Goal: Book appointment/travel/reservation

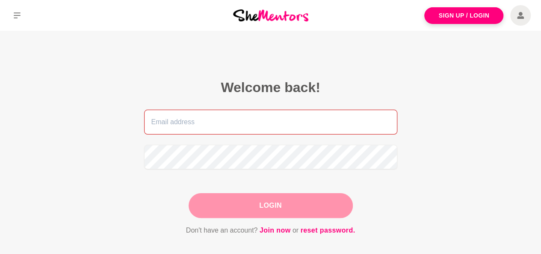
drag, startPoint x: 0, startPoint y: 0, endPoint x: 253, endPoint y: 127, distance: 283.0
click at [253, 127] on input "email" at bounding box center [270, 122] width 253 height 25
type input "[EMAIL_ADDRESS][DOMAIN_NAME]"
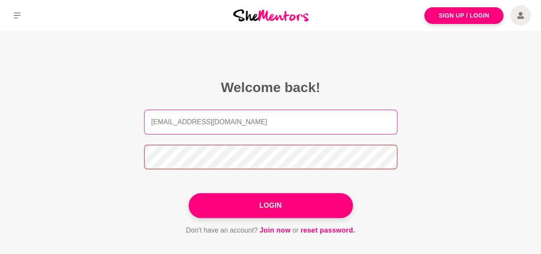
click at [189, 193] on button "Login" at bounding box center [271, 205] width 164 height 25
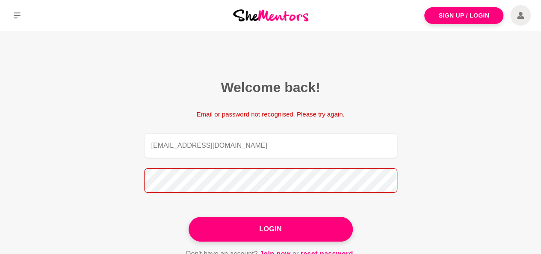
click at [189, 217] on button "Login" at bounding box center [271, 229] width 164 height 25
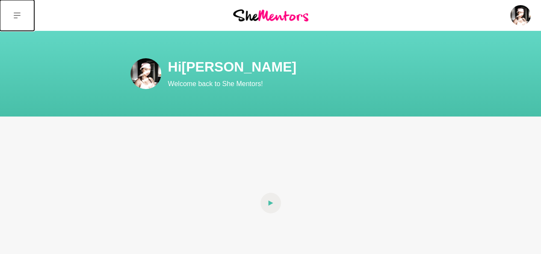
click at [16, 16] on icon at bounding box center [17, 15] width 7 height 7
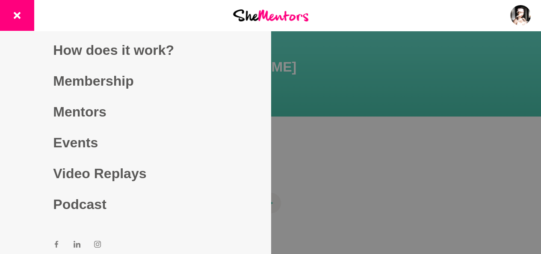
click at [395, 101] on div at bounding box center [270, 127] width 541 height 254
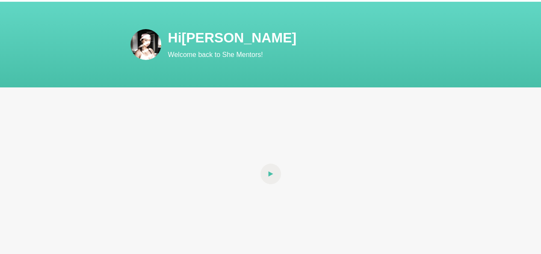
scroll to position [43, 0]
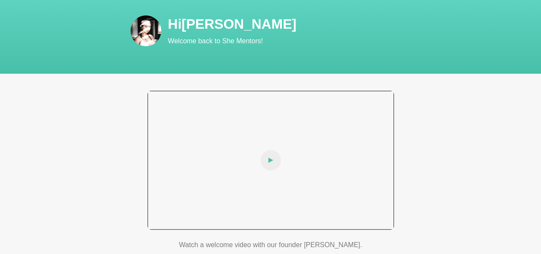
click at [276, 181] on div at bounding box center [271, 160] width 246 height 139
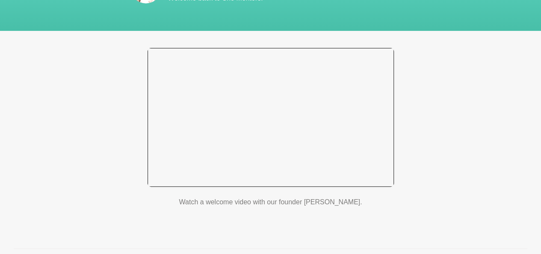
click at [340, 135] on div at bounding box center [271, 117] width 246 height 139
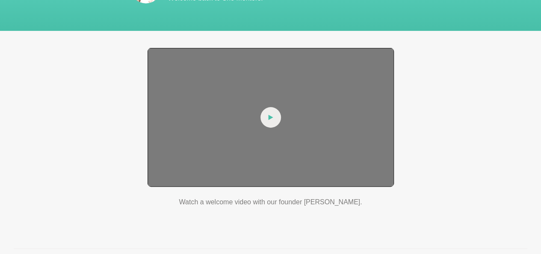
click at [340, 135] on div at bounding box center [271, 117] width 246 height 139
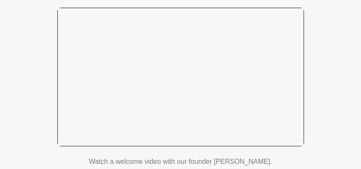
scroll to position [98, 0]
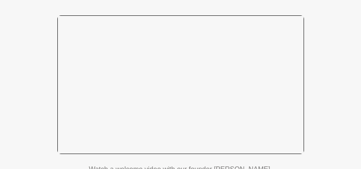
click at [142, 137] on div at bounding box center [180, 84] width 246 height 139
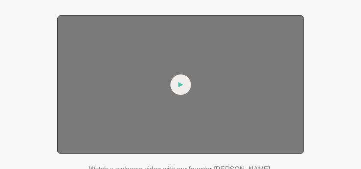
click at [169, 101] on div at bounding box center [180, 84] width 246 height 139
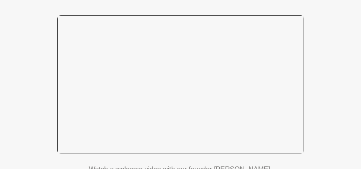
click at [95, 81] on div at bounding box center [180, 84] width 246 height 139
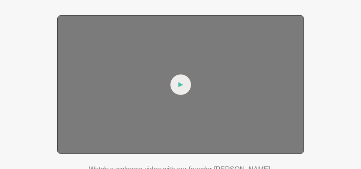
click at [95, 80] on div at bounding box center [180, 84] width 246 height 139
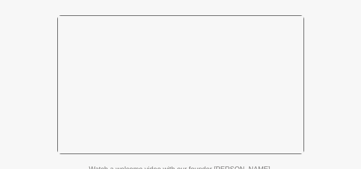
click at [158, 77] on div at bounding box center [180, 84] width 246 height 139
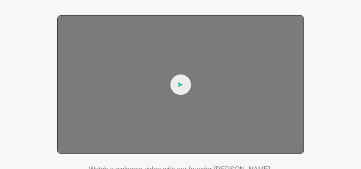
click at [180, 104] on div at bounding box center [180, 84] width 246 height 139
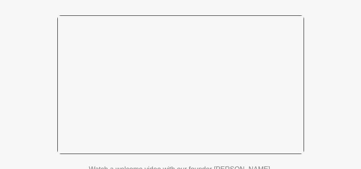
click at [201, 60] on div at bounding box center [180, 84] width 246 height 139
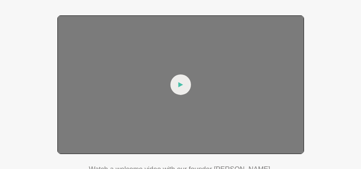
click at [188, 60] on div at bounding box center [180, 84] width 246 height 139
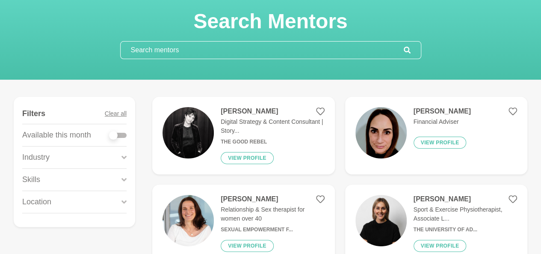
scroll to position [86, 0]
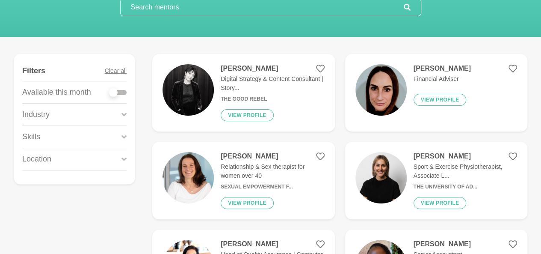
click at [121, 88] on label at bounding box center [118, 90] width 17 height 9
checkbox input "true"
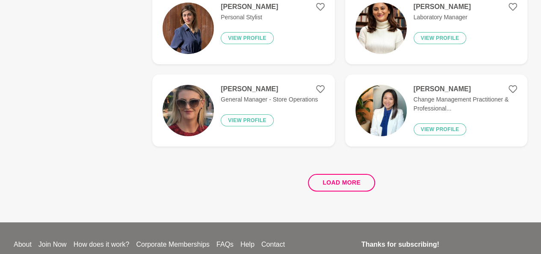
scroll to position [1718, 0]
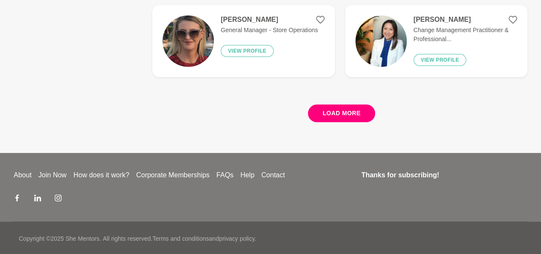
click at [335, 116] on button "Load more" at bounding box center [341, 113] width 67 height 18
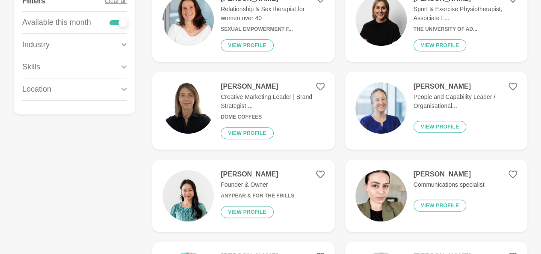
scroll to position [171, 0]
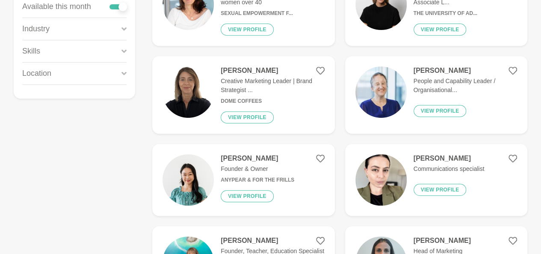
click at [125, 45] on icon at bounding box center [124, 51] width 5 height 12
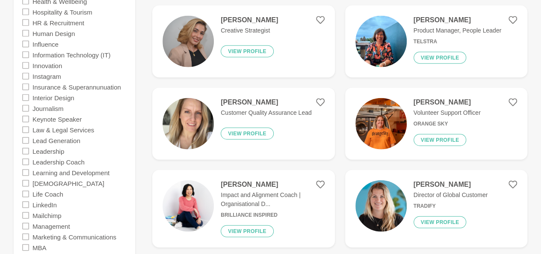
scroll to position [1070, 0]
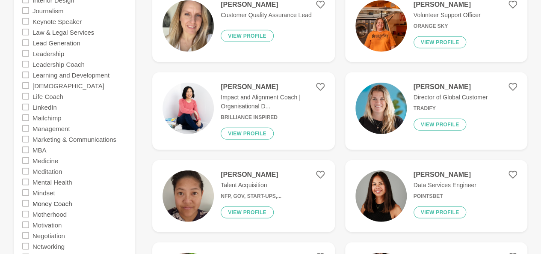
click at [46, 202] on label "Money Coach" at bounding box center [53, 203] width 40 height 11
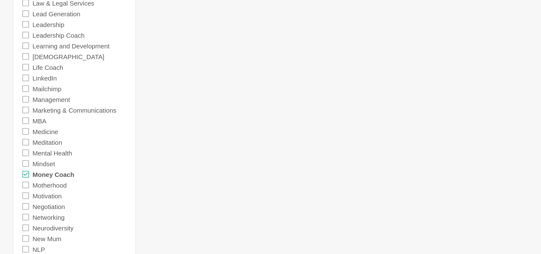
scroll to position [1155, 0]
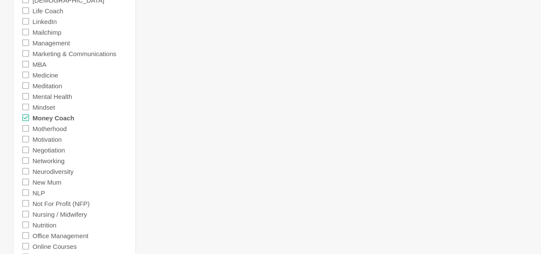
click at [24, 115] on icon at bounding box center [25, 117] width 7 height 7
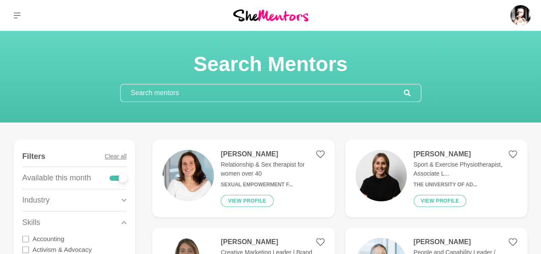
click at [123, 223] on icon at bounding box center [124, 223] width 5 height 12
click at [120, 201] on div "Industry" at bounding box center [74, 200] width 104 height 22
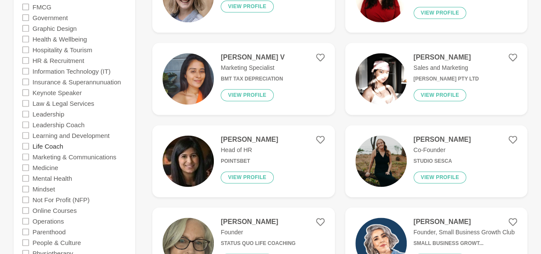
scroll to position [556, 0]
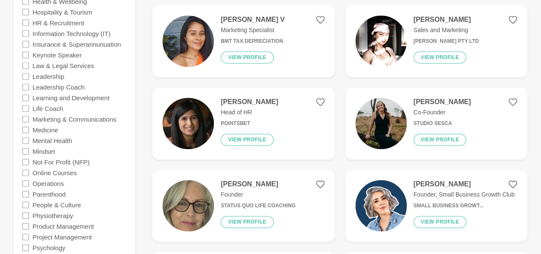
click at [26, 116] on icon at bounding box center [25, 119] width 7 height 7
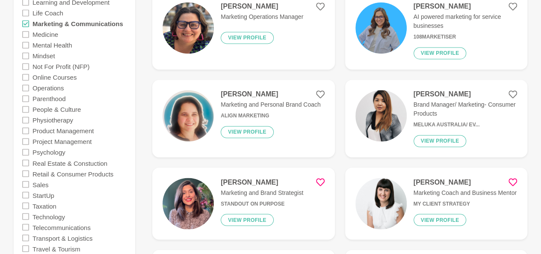
scroll to position [727, 0]
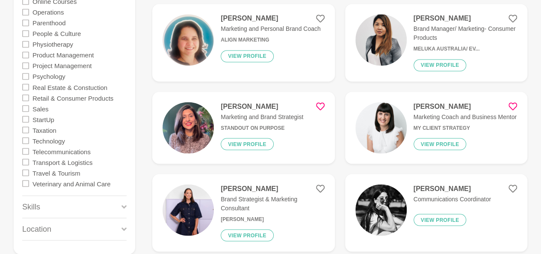
click at [435, 107] on h4 "Hayley Robertson" at bounding box center [465, 106] width 103 height 9
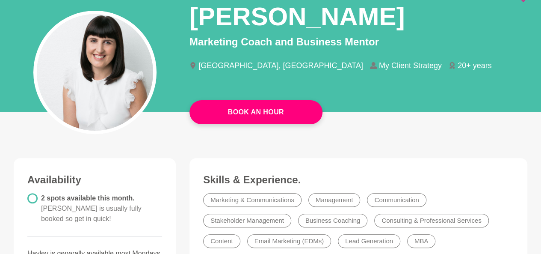
scroll to position [128, 0]
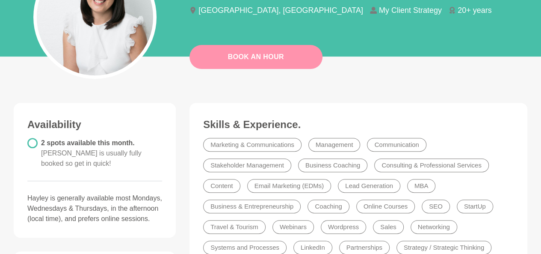
click at [248, 64] on link "Book An Hour" at bounding box center [256, 57] width 133 height 24
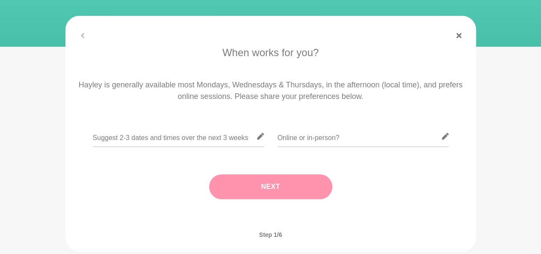
scroll to position [171, 0]
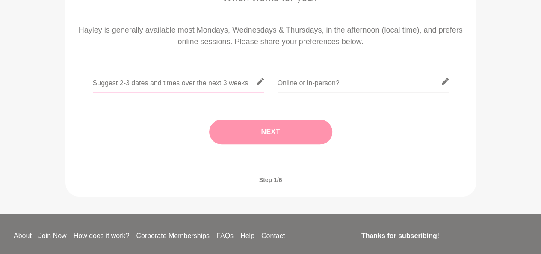
click at [217, 87] on input "text" at bounding box center [178, 81] width 171 height 21
click at [259, 86] on input "text" at bounding box center [178, 81] width 171 height 21
click at [259, 80] on icon at bounding box center [260, 81] width 7 height 7
click at [178, 83] on input "text" at bounding box center [178, 81] width 171 height 21
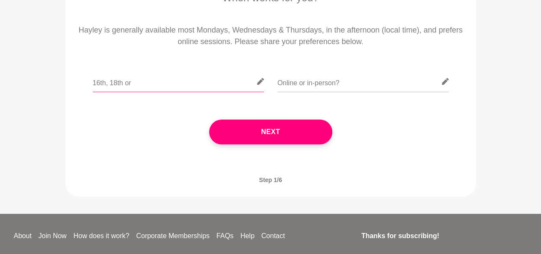
drag, startPoint x: 133, startPoint y: 86, endPoint x: 42, endPoint y: 75, distance: 91.0
click at [45, 75] on main "Hayley Robertson Marketing Coach and Business Mentor Brisbane City, Australia W…" at bounding box center [270, 37] width 541 height 354
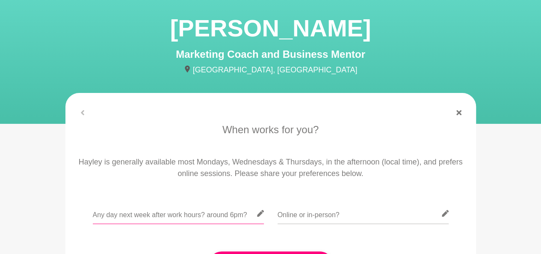
scroll to position [0, 0]
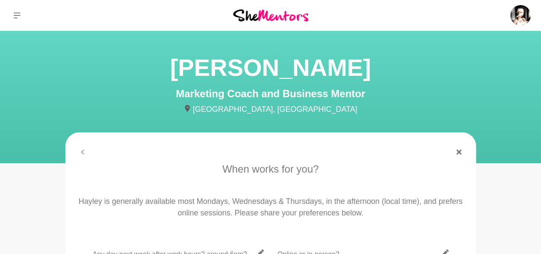
type input "Any day next week after work hours? around 6pm?"
click at [15, 14] on icon at bounding box center [17, 15] width 7 height 7
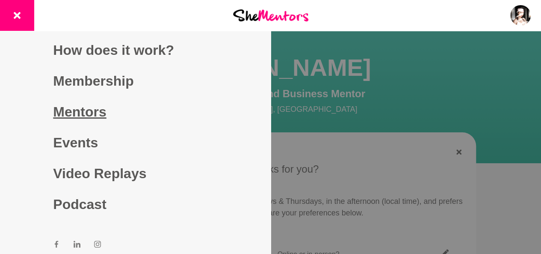
click at [80, 111] on link "Mentors" at bounding box center [135, 111] width 164 height 31
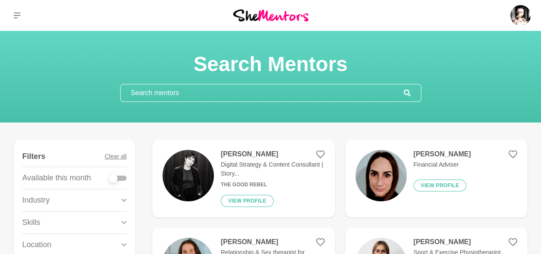
click at [234, 84] on div at bounding box center [270, 93] width 301 height 18
click at [236, 89] on input "text" at bounding box center [262, 92] width 283 height 17
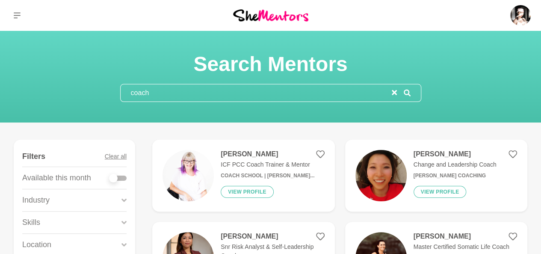
click at [131, 89] on input "coach" at bounding box center [256, 92] width 271 height 17
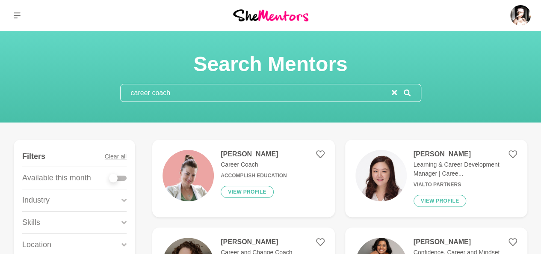
type input "career coach"
click at [289, 182] on figure "Nikki Paterson Career Coach Accomplish Education View profile" at bounding box center [243, 177] width 182 height 77
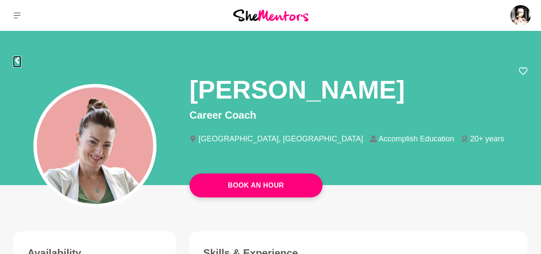
click at [20, 61] on icon at bounding box center [17, 60] width 7 height 7
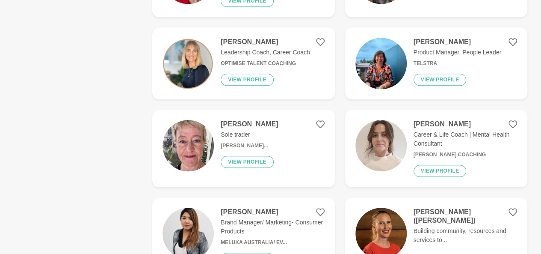
scroll to position [385, 0]
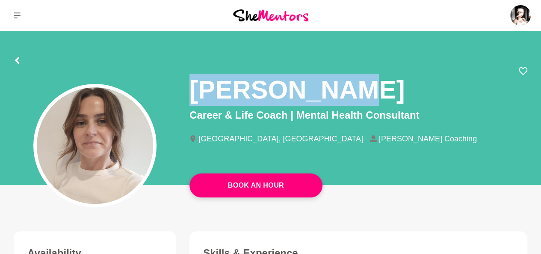
drag, startPoint x: 191, startPoint y: 83, endPoint x: 326, endPoint y: 94, distance: 136.1
click at [326, 94] on h1 "[PERSON_NAME]" at bounding box center [297, 90] width 215 height 32
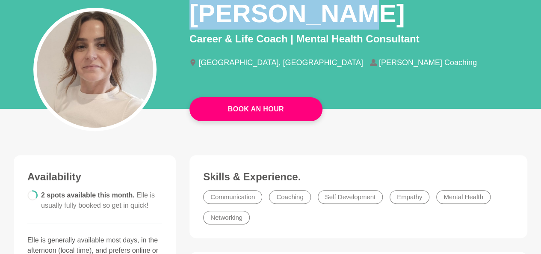
scroll to position [74, 0]
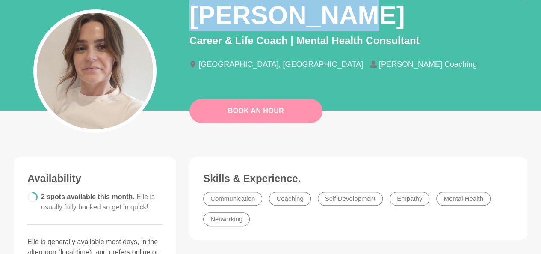
click at [300, 117] on link "Book An Hour" at bounding box center [256, 111] width 133 height 24
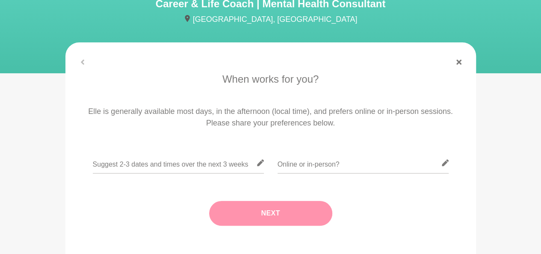
scroll to position [171, 0]
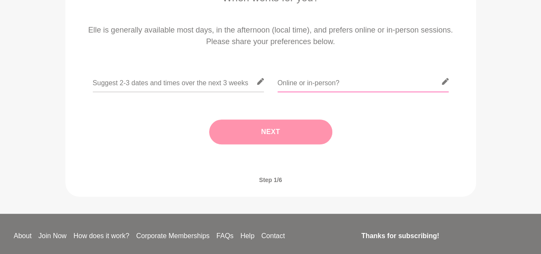
click at [298, 85] on input "text" at bounding box center [363, 81] width 171 height 21
click at [341, 89] on input "text" at bounding box center [363, 81] width 171 height 21
click at [200, 82] on input "text" at bounding box center [178, 81] width 171 height 21
click at [447, 84] on icon at bounding box center [445, 81] width 7 height 7
click at [210, 86] on input "text" at bounding box center [178, 81] width 171 height 21
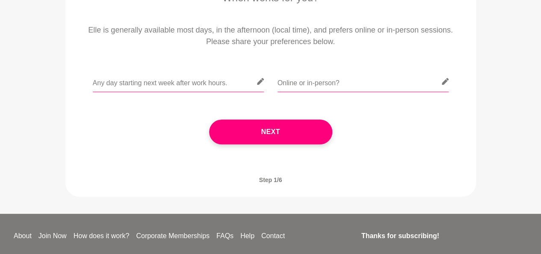
type input "Any day starting next week after work hours."
click at [303, 85] on input "text" at bounding box center [363, 81] width 171 height 21
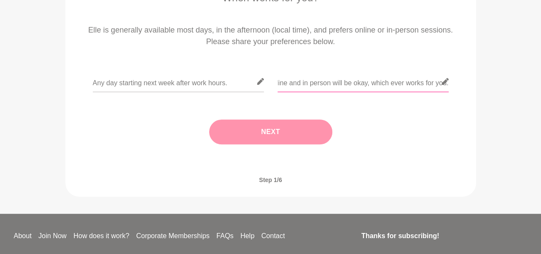
type input "Online and in person will be okay, which ever works for you."
click at [255, 131] on button "Next" at bounding box center [270, 131] width 123 height 25
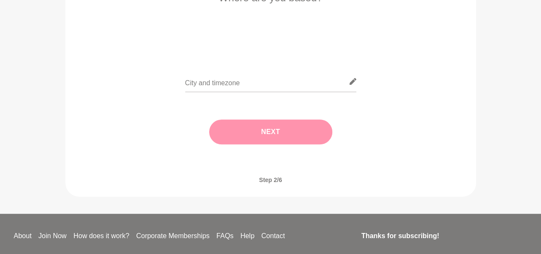
scroll to position [128, 0]
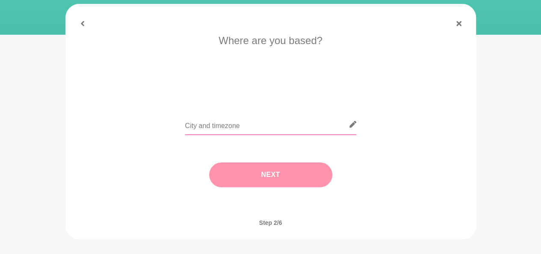
click at [331, 130] on input "text" at bounding box center [270, 124] width 171 height 21
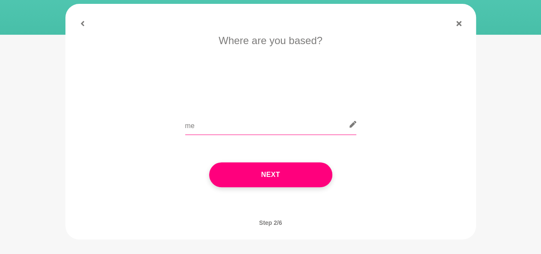
type input "m"
type input "[GEOGRAPHIC_DATA], AEST"
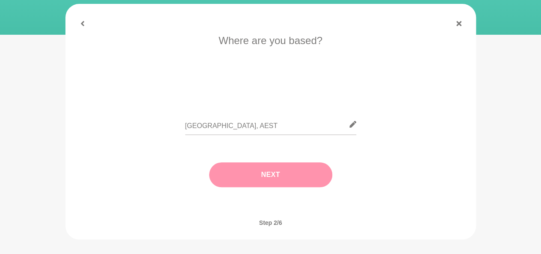
click at [246, 175] on button "Next" at bounding box center [270, 174] width 123 height 25
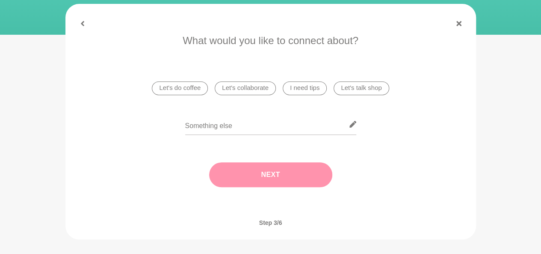
click at [193, 91] on li "Let's do coffee" at bounding box center [180, 88] width 56 height 14
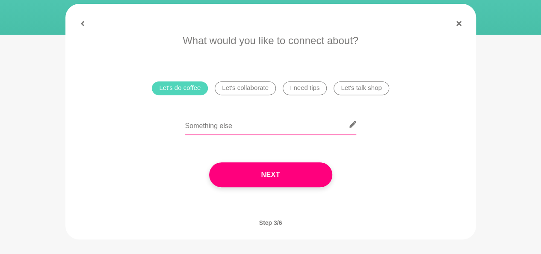
click at [216, 132] on input "text" at bounding box center [270, 124] width 171 height 21
click at [189, 89] on li "Let's do coffee" at bounding box center [180, 88] width 56 height 14
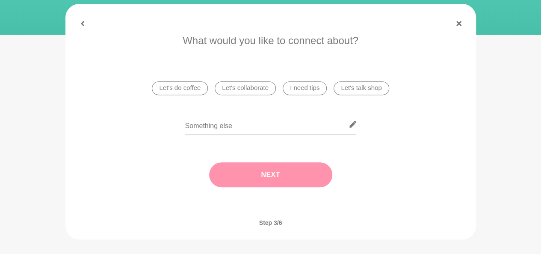
click at [190, 91] on li "Let's do coffee" at bounding box center [180, 88] width 56 height 14
click at [226, 165] on button "Next" at bounding box center [270, 174] width 123 height 25
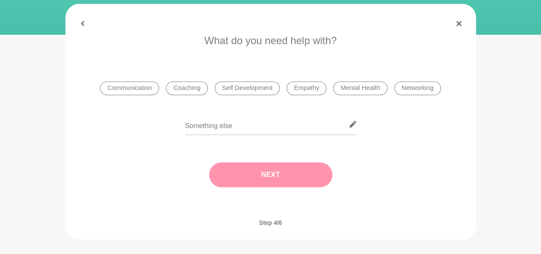
click at [246, 90] on li "Self Development" at bounding box center [247, 88] width 65 height 14
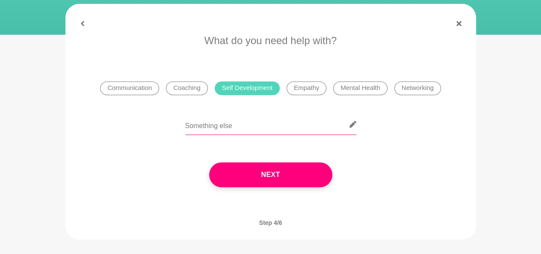
click at [239, 125] on input "text" at bounding box center [270, 124] width 171 height 21
type input "Career Progression Advice"
click at [410, 86] on li "Networking" at bounding box center [418, 88] width 47 height 14
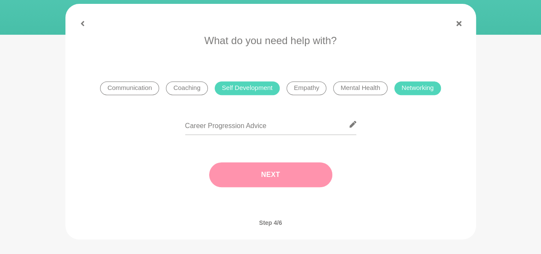
click at [297, 178] on button "Next" at bounding box center [270, 174] width 123 height 25
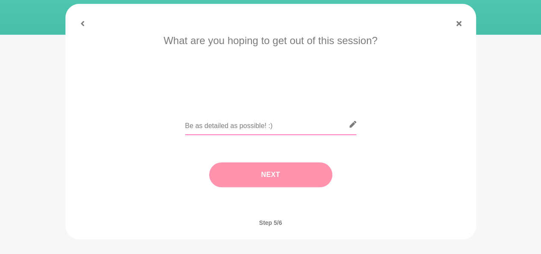
click at [282, 125] on input "text" at bounding box center [270, 124] width 171 height 21
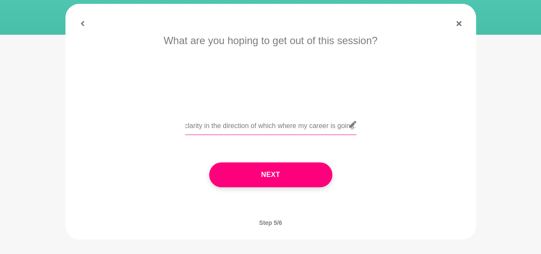
scroll to position [0, 0]
click at [300, 124] on input "I'm hoping I can get clarity in the direction of which where my career is going." at bounding box center [270, 124] width 171 height 21
paste input "hope to gain clarity about where my career is headed."
drag, startPoint x: 326, startPoint y: 126, endPoint x: 356, endPoint y: 128, distance: 29.1
click at [355, 130] on input "I hope to gain clarity about where my career is headed." at bounding box center [270, 124] width 171 height 21
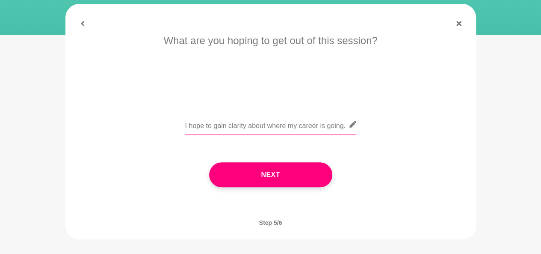
click at [343, 128] on input "I hope to gain clarity about where my career is going." at bounding box center [270, 124] width 171 height 21
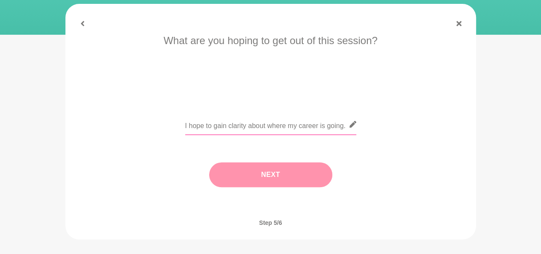
type input "I hope to gain clarity about where my career is going."
click at [264, 182] on button "Next" at bounding box center [270, 174] width 123 height 25
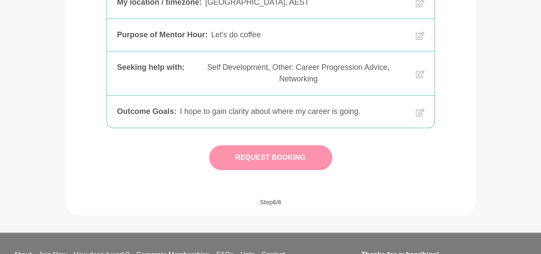
scroll to position [257, 0]
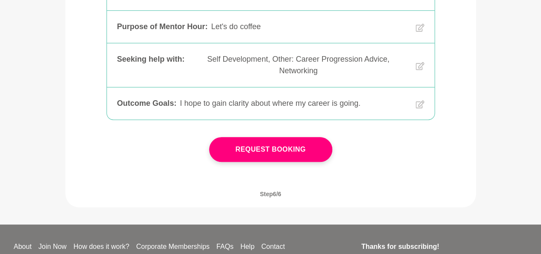
click at [261, 162] on div "Request Booking" at bounding box center [270, 149] width 123 height 59
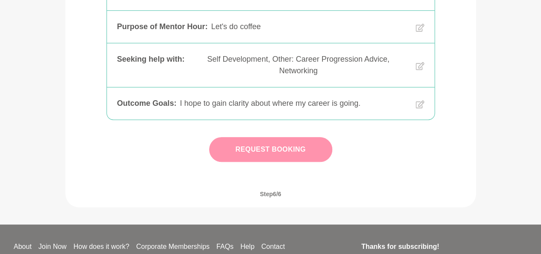
click at [260, 154] on button "Request Booking" at bounding box center [270, 149] width 123 height 25
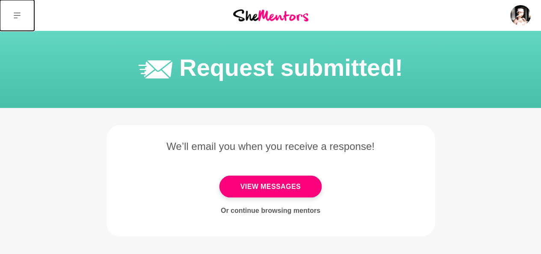
click at [18, 17] on icon at bounding box center [17, 15] width 7 height 7
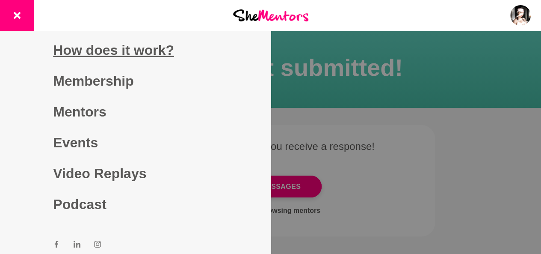
click at [64, 49] on link "How does it work?" at bounding box center [135, 50] width 164 height 31
